Goal: Ask a question

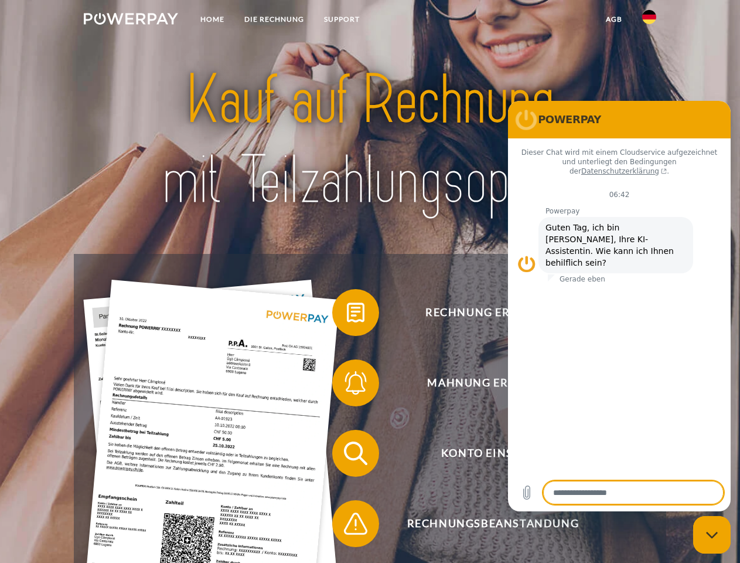
click at [131, 21] on img at bounding box center [131, 19] width 94 height 12
click at [649, 21] on img at bounding box center [649, 17] width 14 height 14
click at [614, 19] on link "agb" at bounding box center [614, 19] width 36 height 21
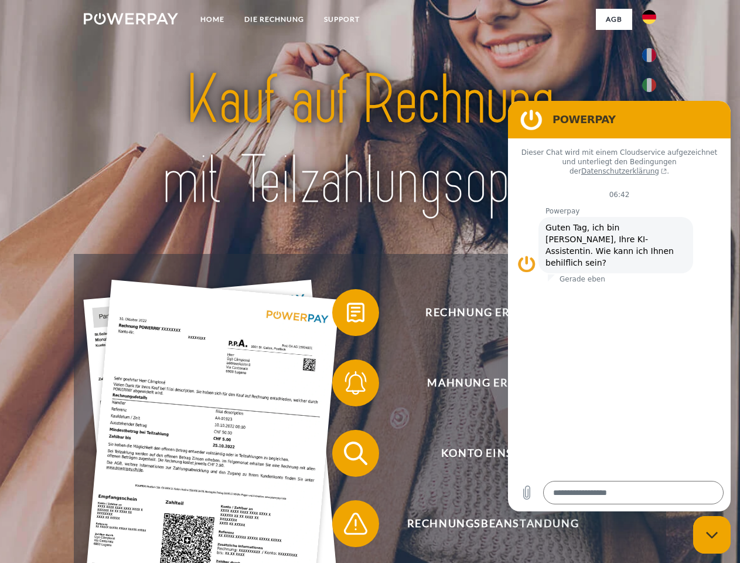
click at [347, 315] on span at bounding box center [338, 312] width 59 height 59
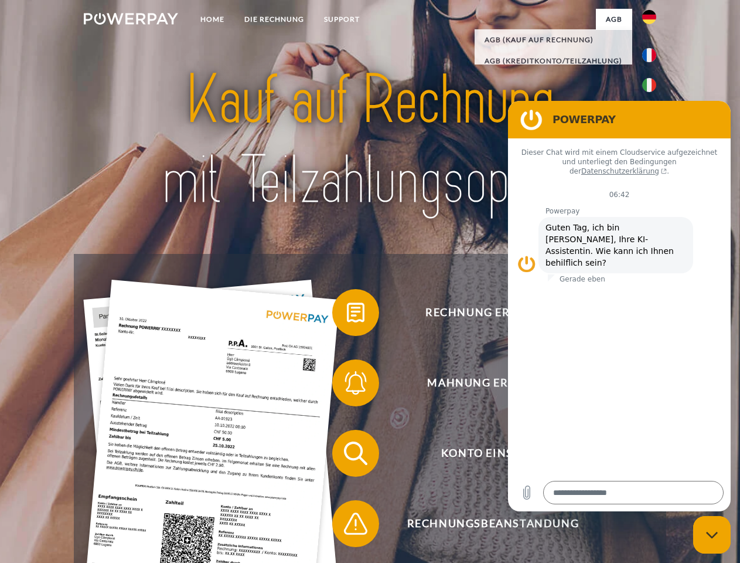
click at [347, 385] on span at bounding box center [338, 382] width 59 height 59
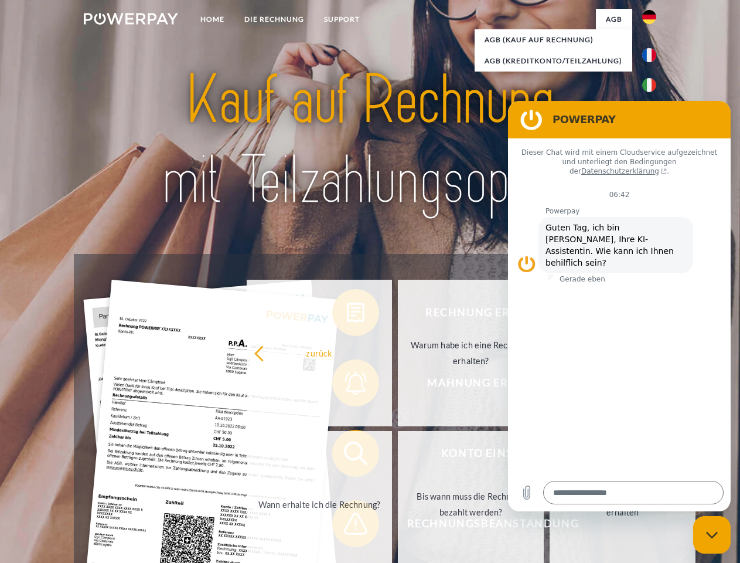
click at [398, 455] on link "Bis wann muss die Rechnung bezahlt werden?" at bounding box center [471, 504] width 146 height 147
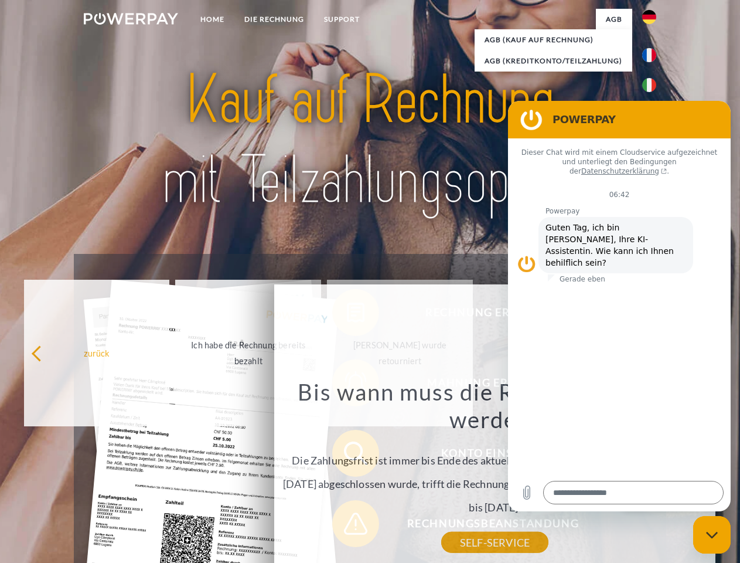
click at [347, 526] on div "Rechnung erhalten? Mahnung erhalten? Konto einsehen" at bounding box center [370, 488] width 592 height 469
click at [712, 534] on icon "Messaging-Fenster schließen" at bounding box center [712, 535] width 12 height 8
type textarea "*"
